Goal: Go to known website: Go to known website

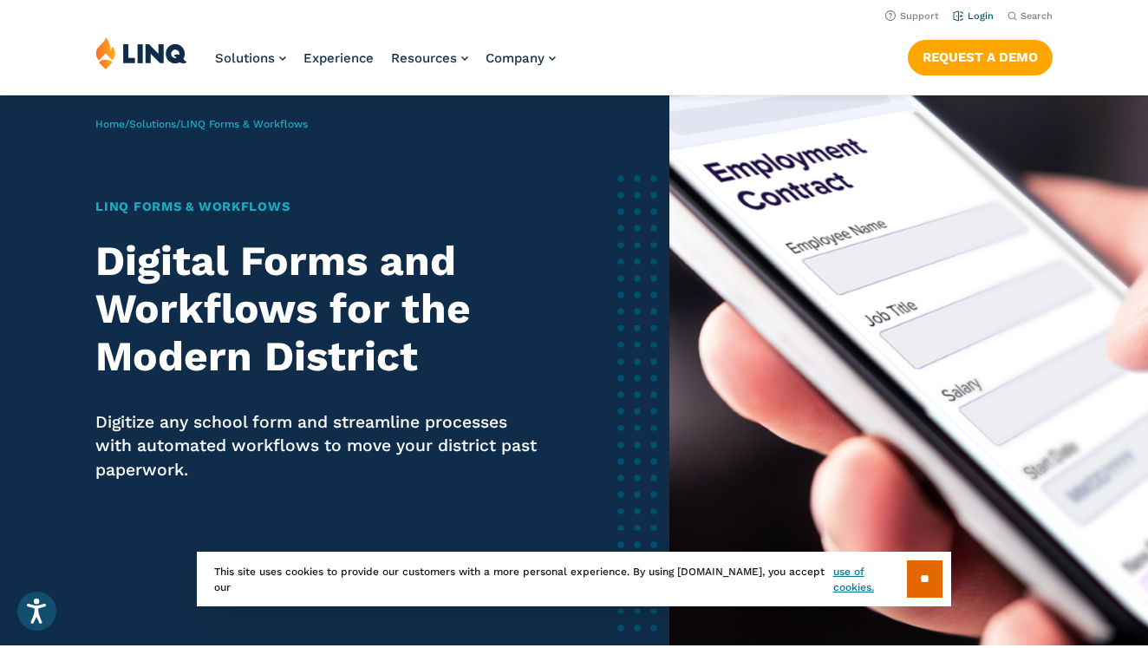
click at [984, 19] on link "Login" at bounding box center [973, 15] width 41 height 11
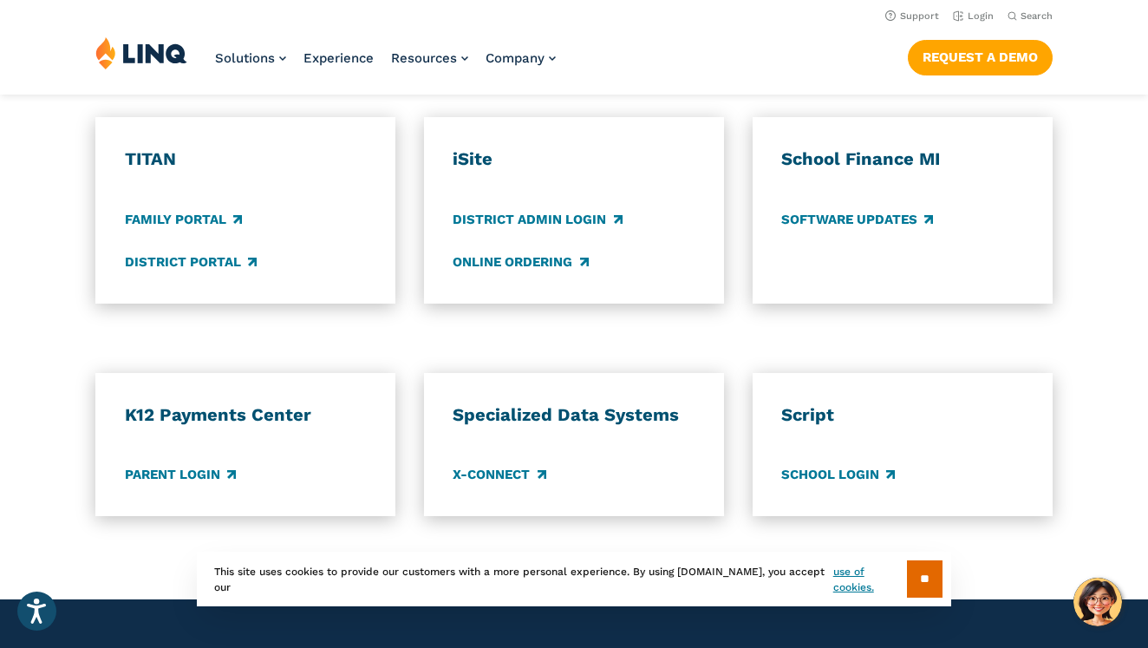
scroll to position [894, 0]
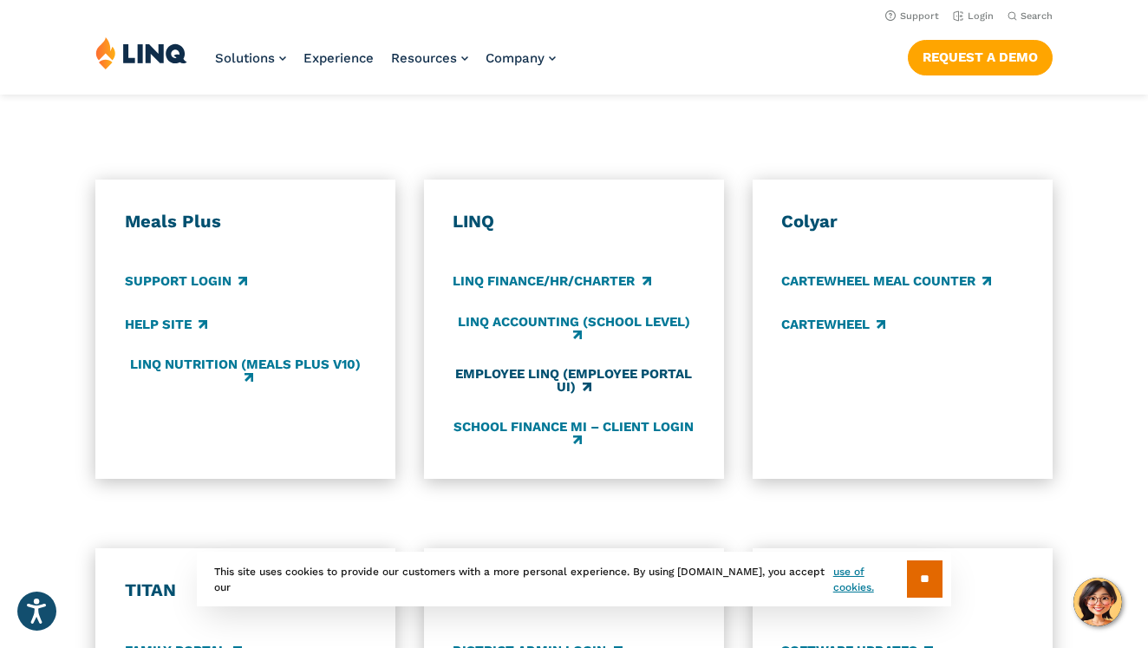
click at [519, 371] on link "Employee LINQ (Employee Portal UI)" at bounding box center [574, 381] width 242 height 29
